Goal: Information Seeking & Learning: Learn about a topic

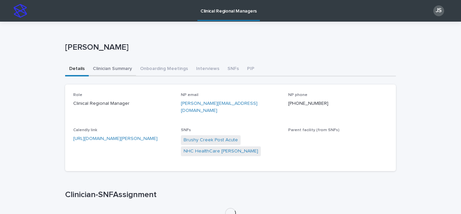
click at [114, 67] on button "Clinician Summary" at bounding box center [112, 69] width 47 height 14
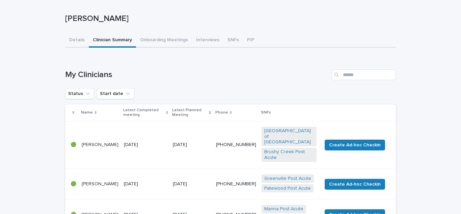
scroll to position [68, 0]
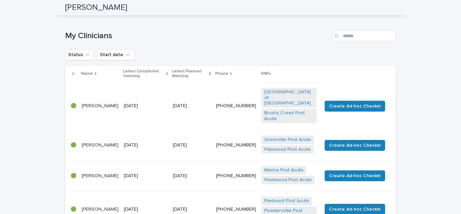
click at [85, 142] on p "[PERSON_NAME]" at bounding box center [100, 145] width 37 height 6
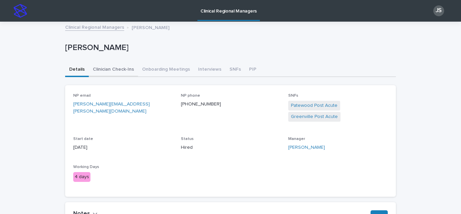
click at [112, 69] on button "Clinician Check-Ins" at bounding box center [113, 70] width 49 height 14
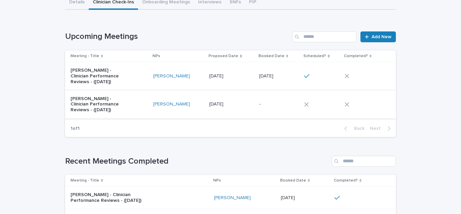
scroll to position [68, 0]
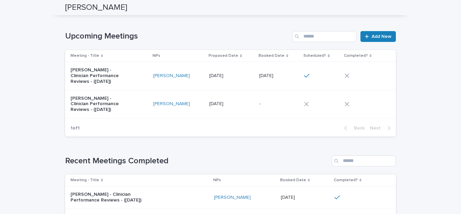
click at [114, 76] on p "[PERSON_NAME] - Clinician Performance Reviews - ([DATE])" at bounding box center [99, 75] width 56 height 17
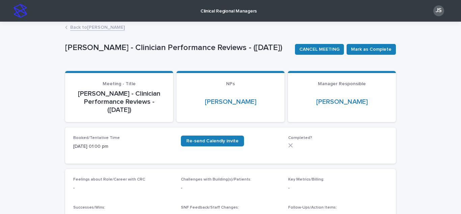
click at [94, 25] on link "Back to Jessica Holley" at bounding box center [97, 27] width 55 height 8
